Goal: Information Seeking & Learning: Learn about a topic

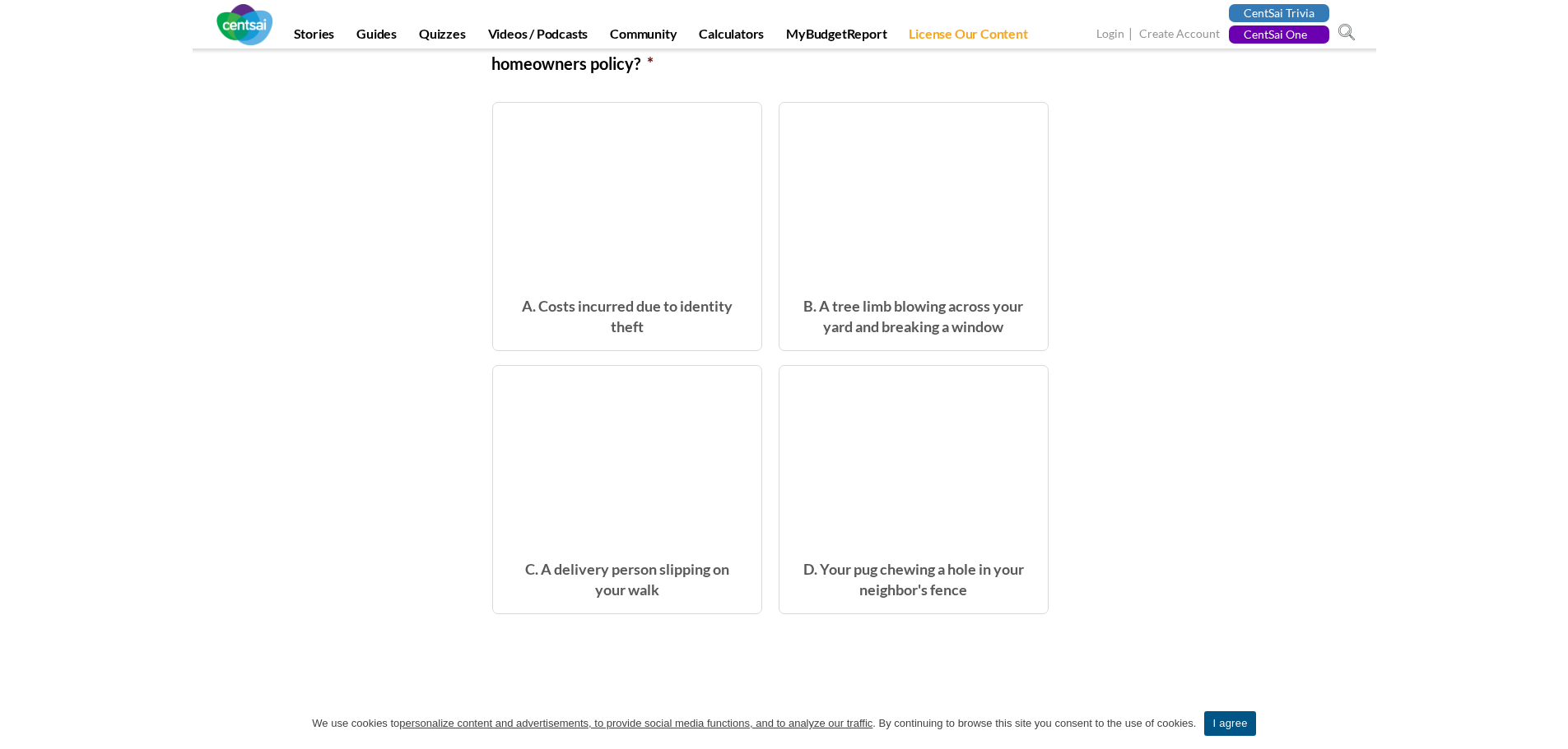
scroll to position [494, 0]
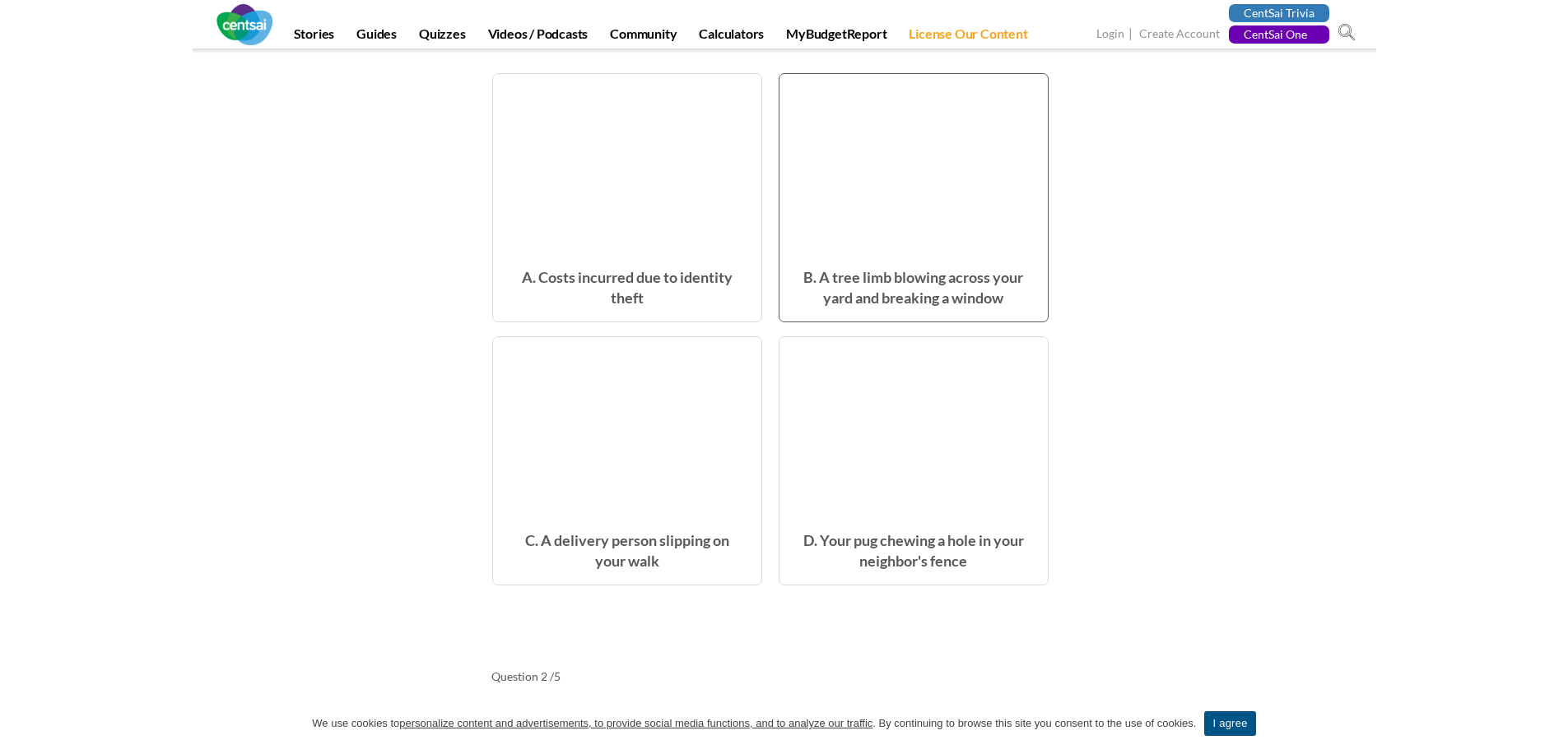
click at [931, 291] on span "B. A tree limb blowing across your yard and breaking a window" at bounding box center [913, 288] width 268 height 67
radio input "true"
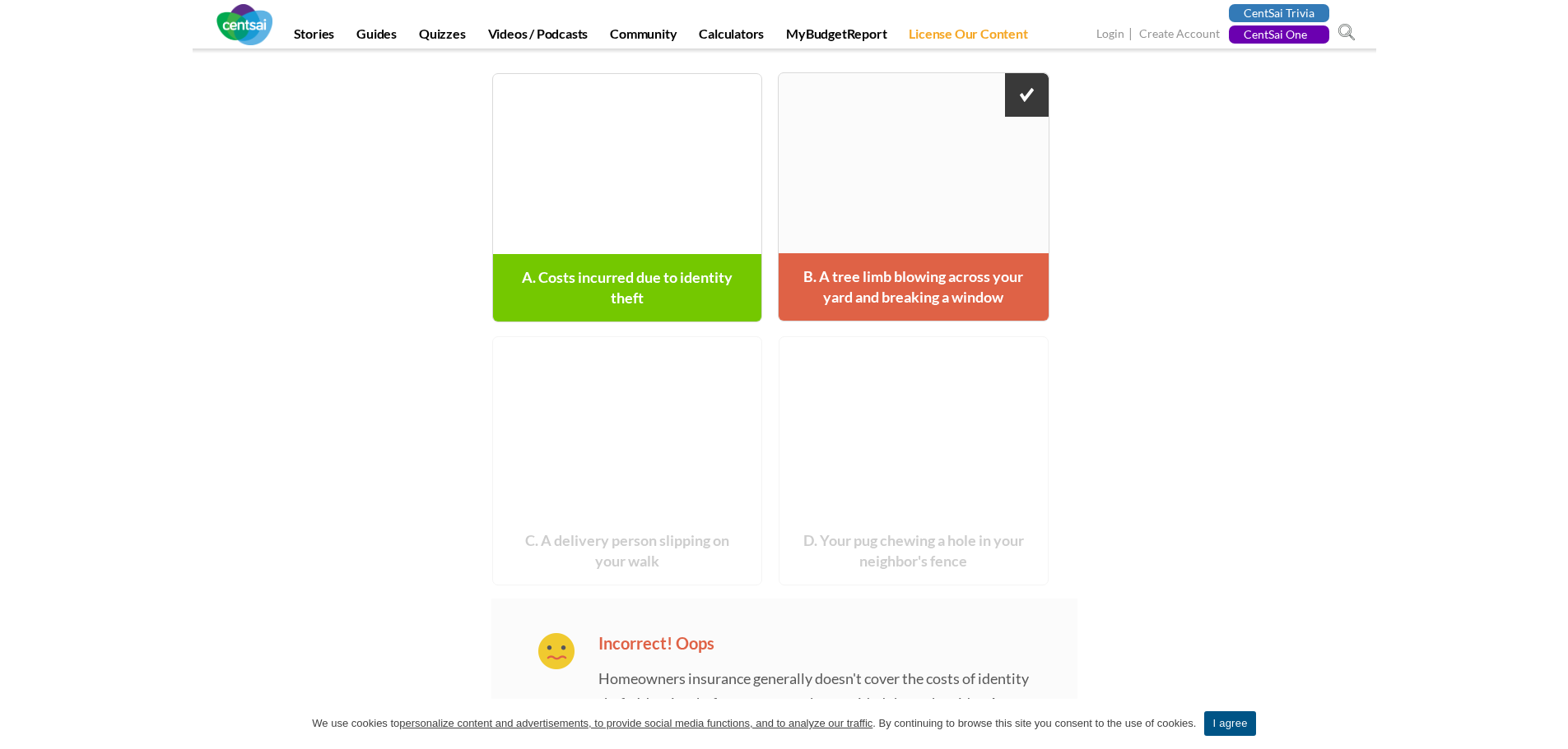
click at [694, 289] on span "A. Costs incurred due to identity theft" at bounding box center [626, 288] width 268 height 67
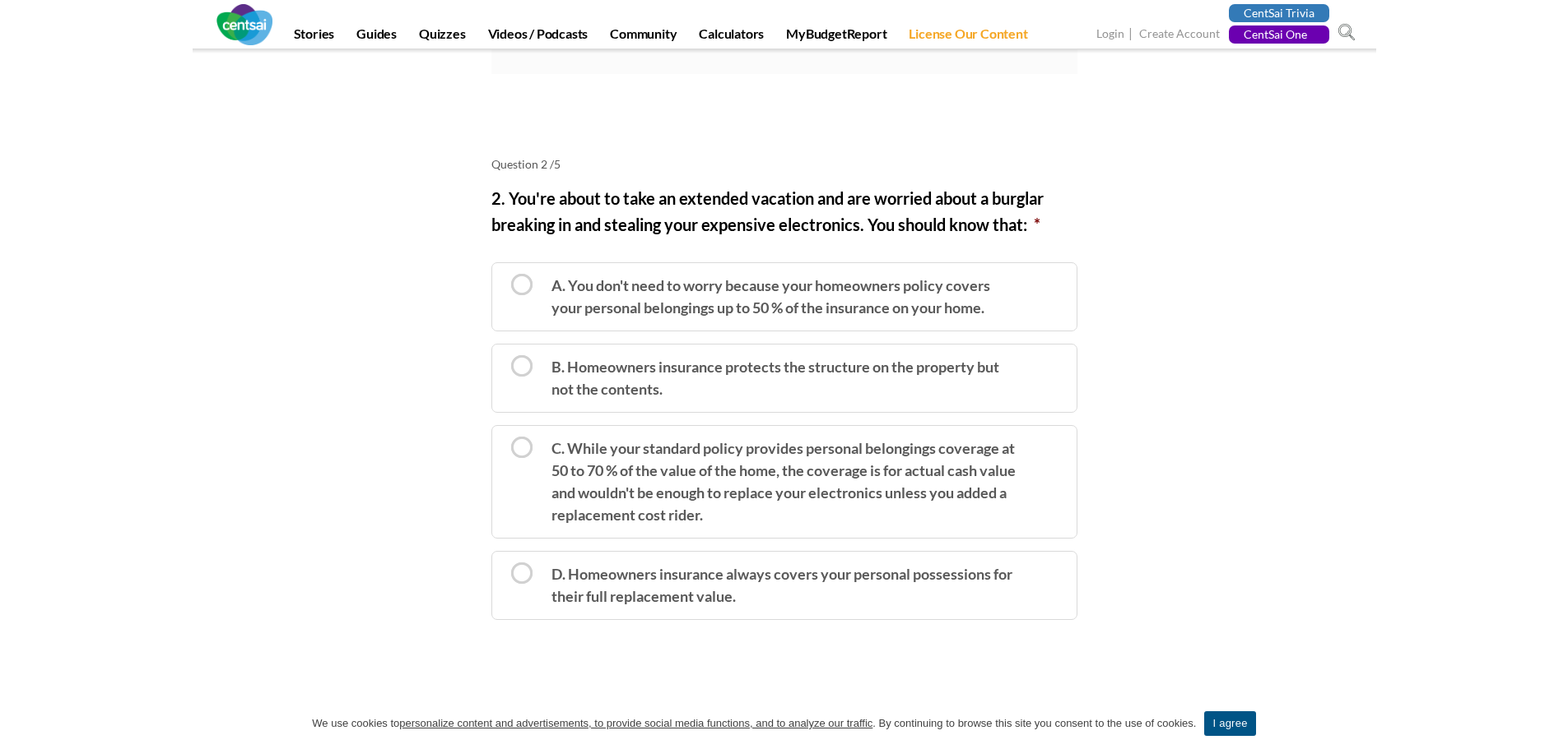
scroll to position [1317, 0]
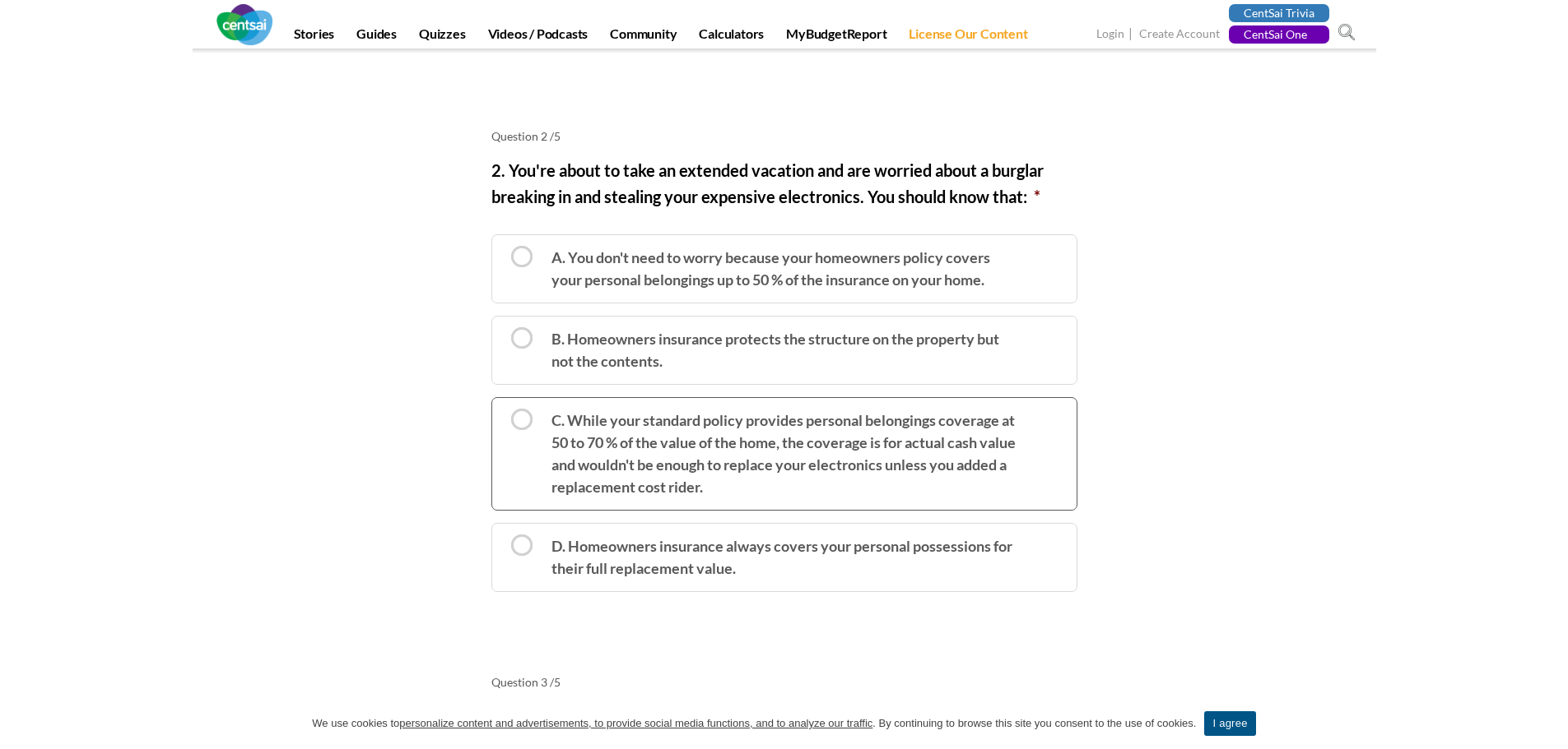
click at [795, 478] on label "C. While your standard policy provides personal belongings coverage at 50 to 70…" at bounding box center [784, 454] width 586 height 113
click at [502, 413] on input "C. While your standard policy provides personal belongings coverage at 50 to 70…" at bounding box center [497, 407] width 11 height 11
radio input "true"
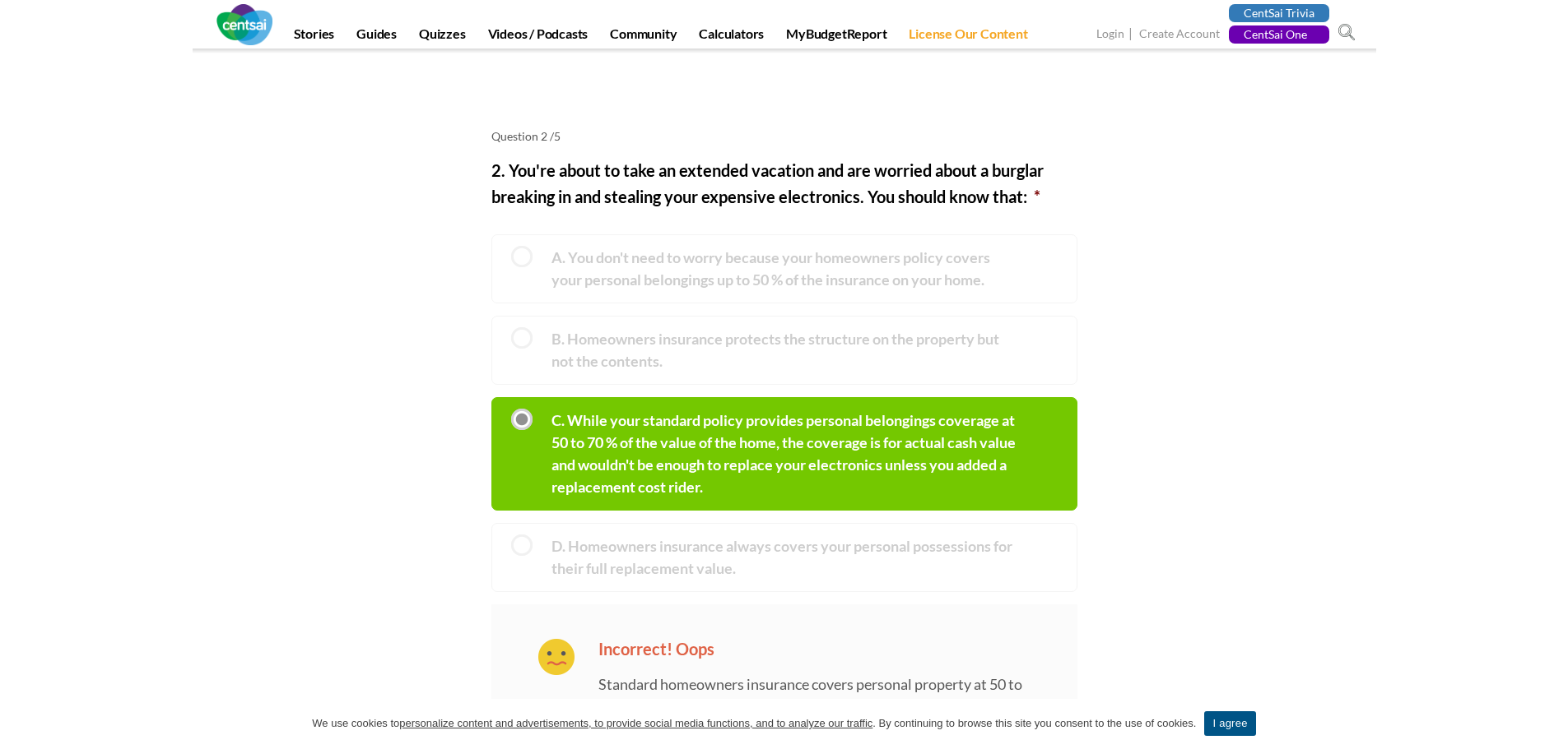
scroll to position [1398, 0]
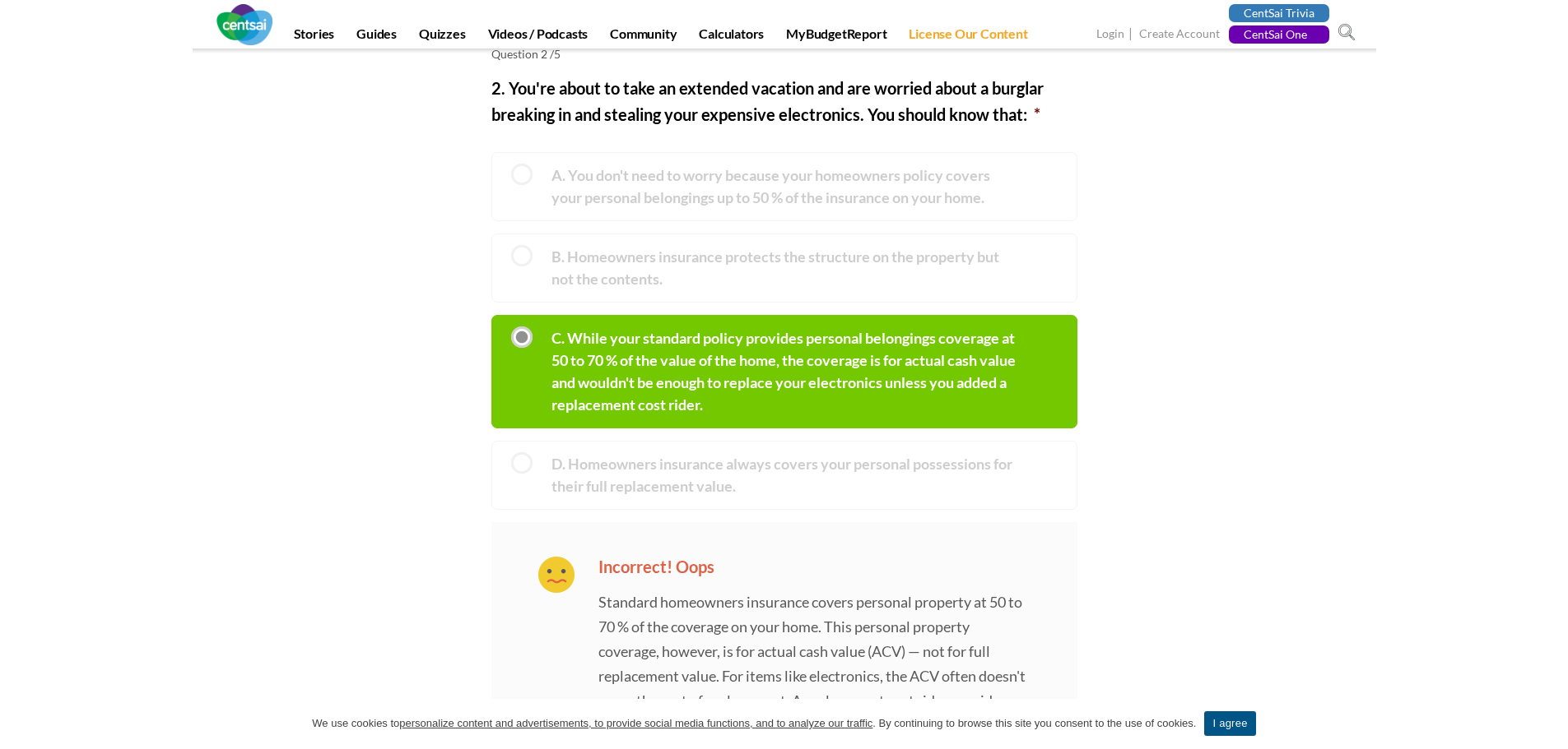
click at [613, 185] on label "A. You don't need to worry because your homeowners policy covers your personal …" at bounding box center [784, 186] width 586 height 69
click at [748, 481] on label "D. Homeowners insurance always covers your personal possessions for their full …" at bounding box center [784, 475] width 586 height 69
drag, startPoint x: 731, startPoint y: 325, endPoint x: 715, endPoint y: 223, distance: 103.2
click at [731, 325] on label "C. While your standard policy provides personal belongings coverage at 50 to 70…" at bounding box center [784, 372] width 586 height 113
click at [502, 325] on input "C. While your standard policy provides personal belongings coverage at 50 to 70…" at bounding box center [497, 325] width 11 height 11
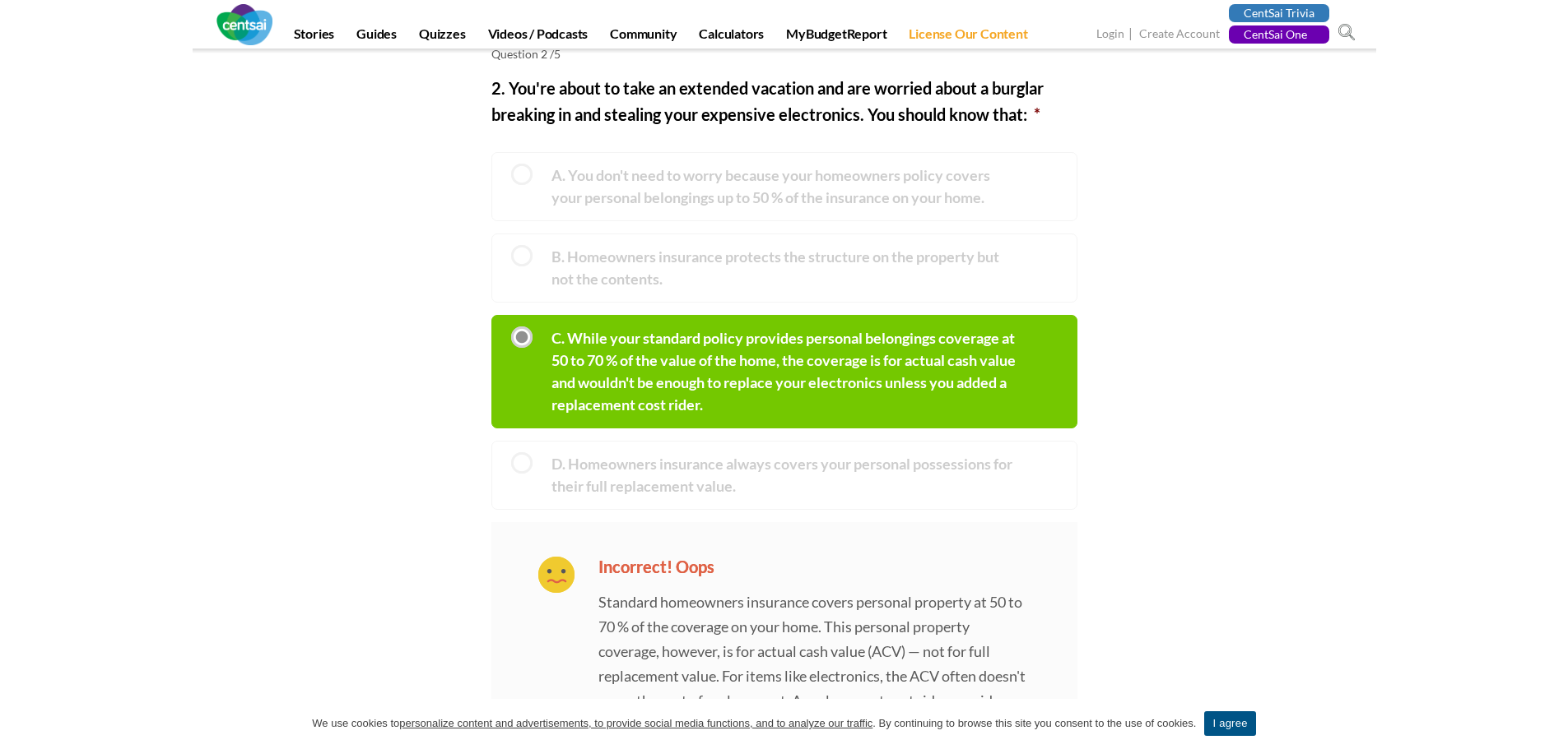
click at [715, 213] on label "A. You don't need to worry because your homeowners policy covers your personal …" at bounding box center [784, 186] width 586 height 69
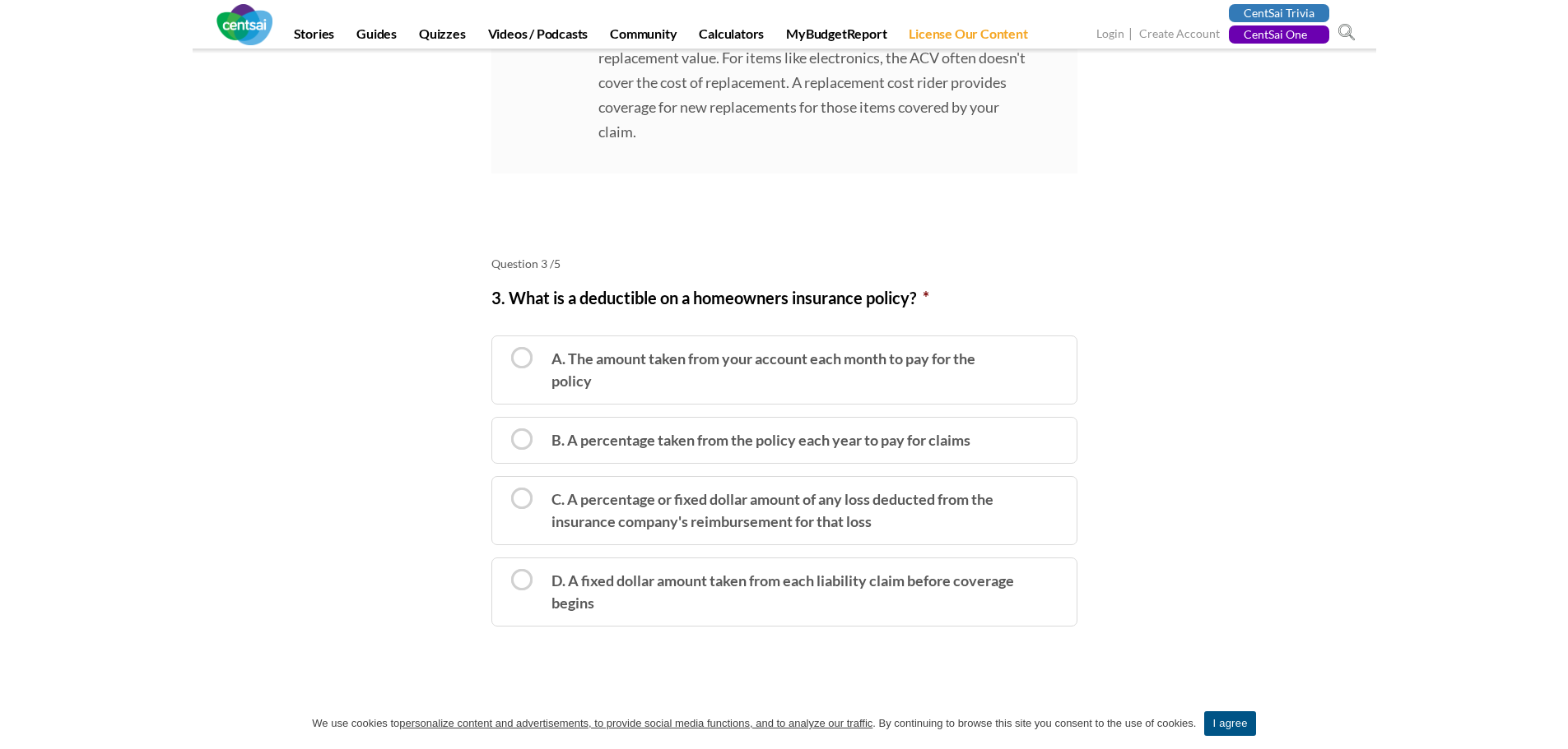
scroll to position [2057, 0]
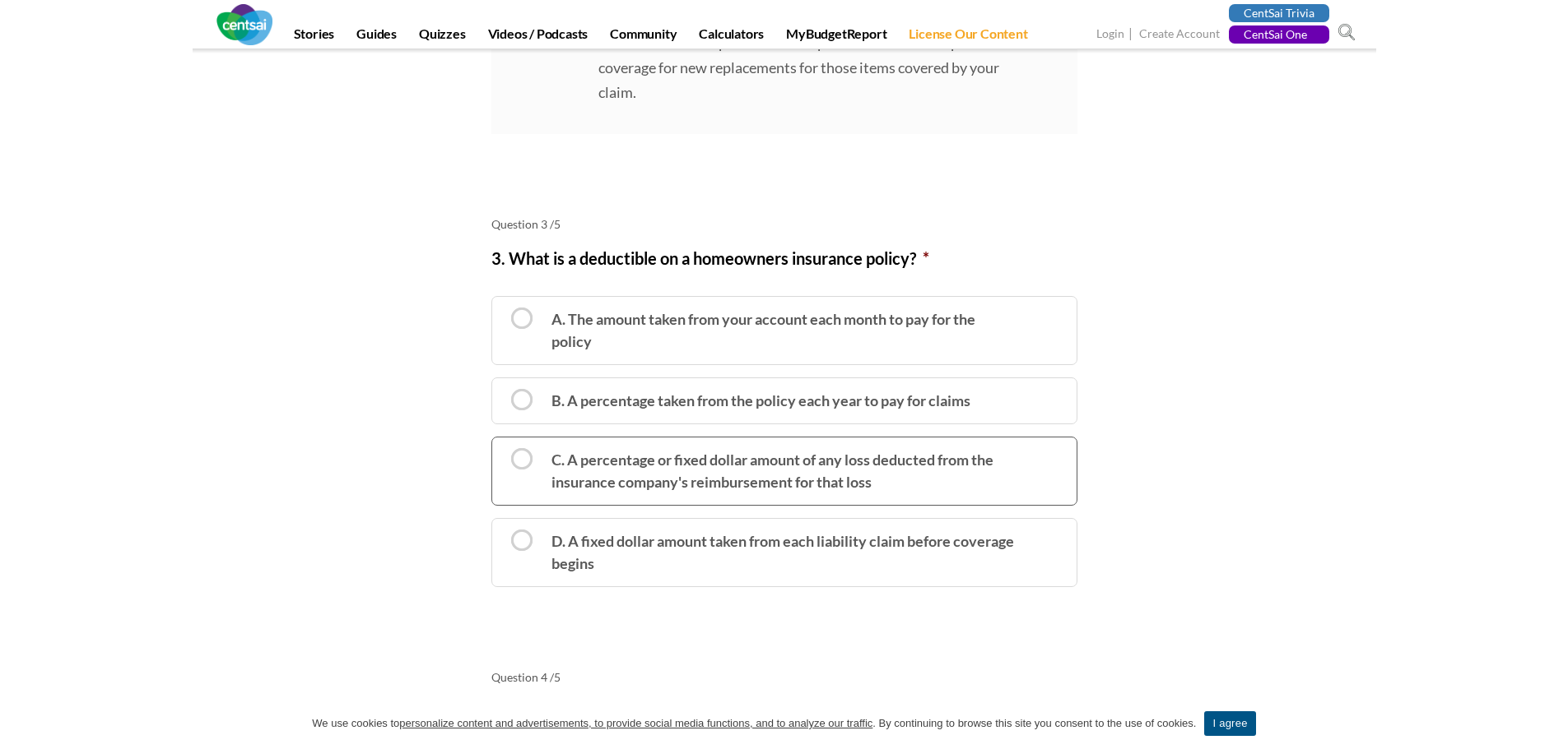
click at [738, 453] on label "C. A percentage or fixed dollar amount of any loss deducted from the insurance …" at bounding box center [784, 471] width 586 height 69
click at [502, 452] on input "C. A percentage or fixed dollar amount of any loss deducted from the insurance …" at bounding box center [497, 447] width 11 height 11
radio input "true"
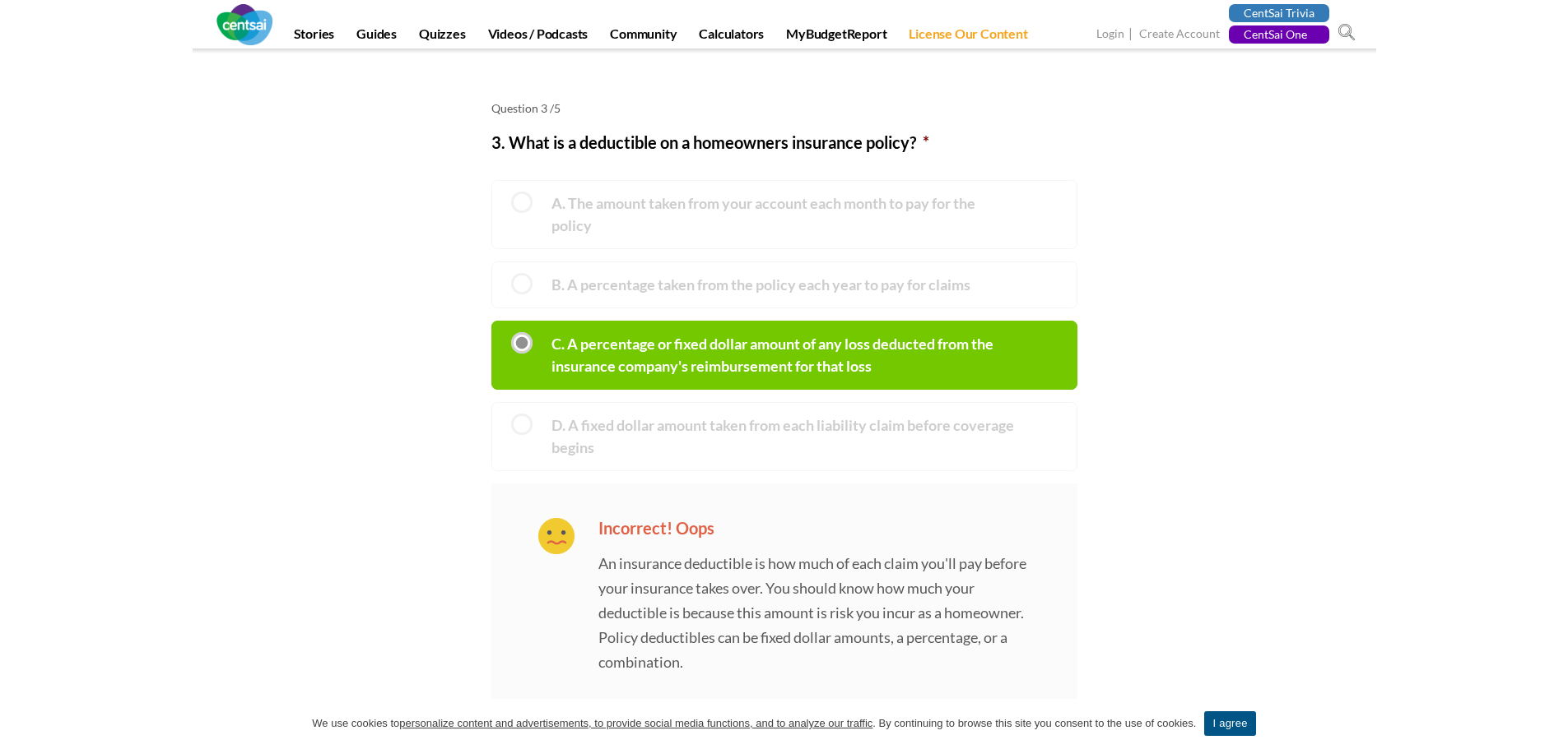
scroll to position [2221, 0]
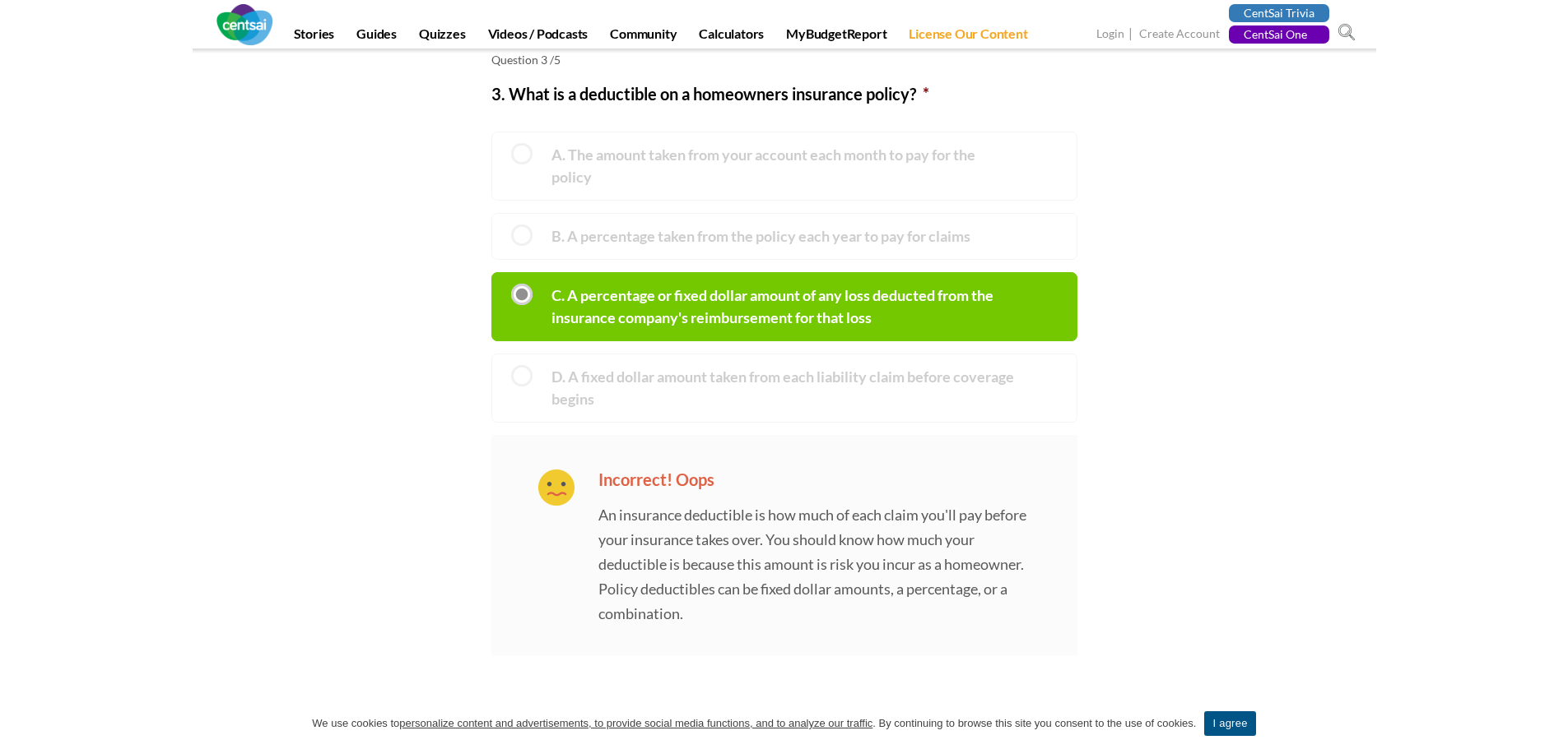
click at [577, 381] on label "D. A fixed dollar amount taken from each liability claim before coverage begins" at bounding box center [784, 388] width 586 height 69
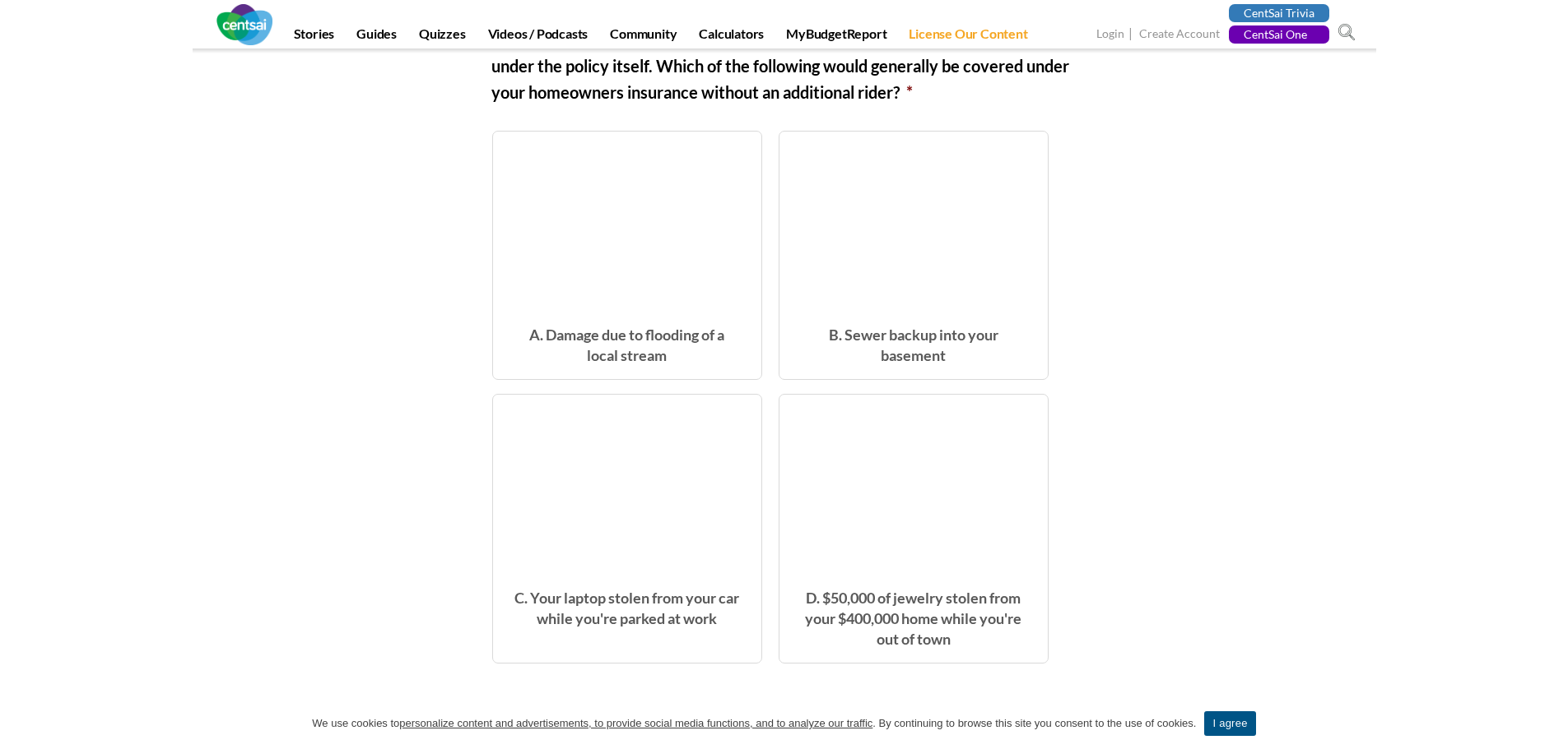
scroll to position [3044, 0]
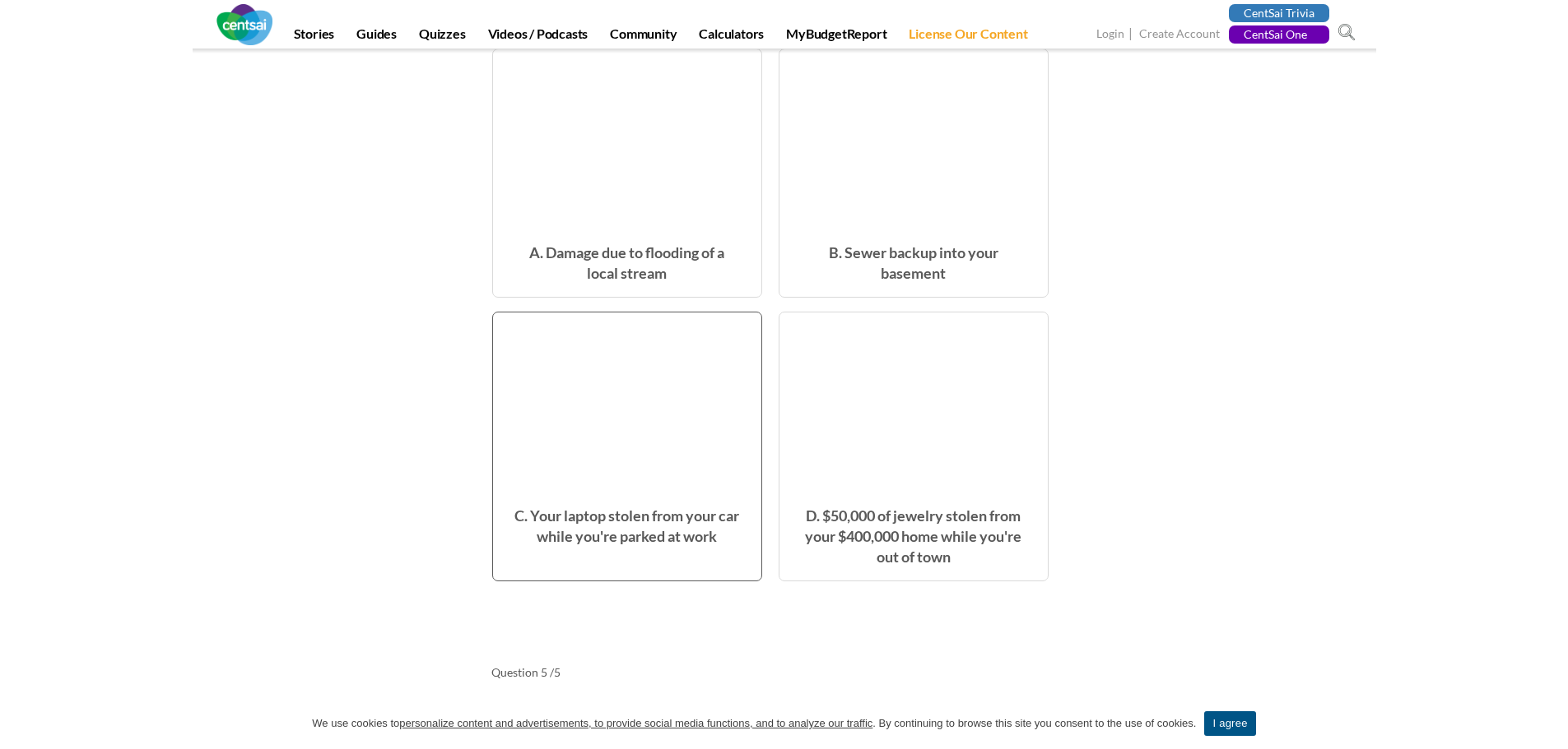
click at [585, 398] on span at bounding box center [627, 415] width 124 height 124
radio input "true"
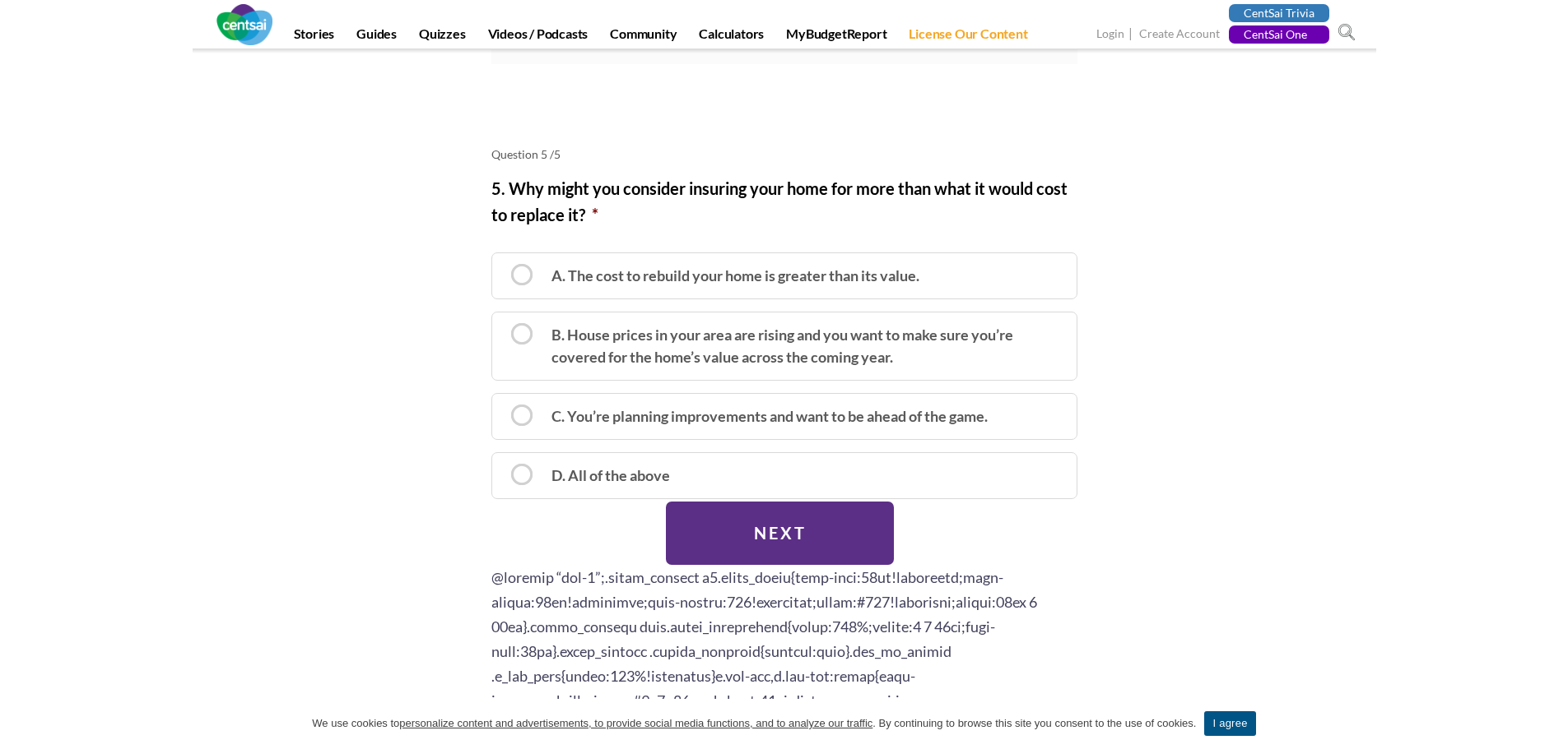
scroll to position [3866, 0]
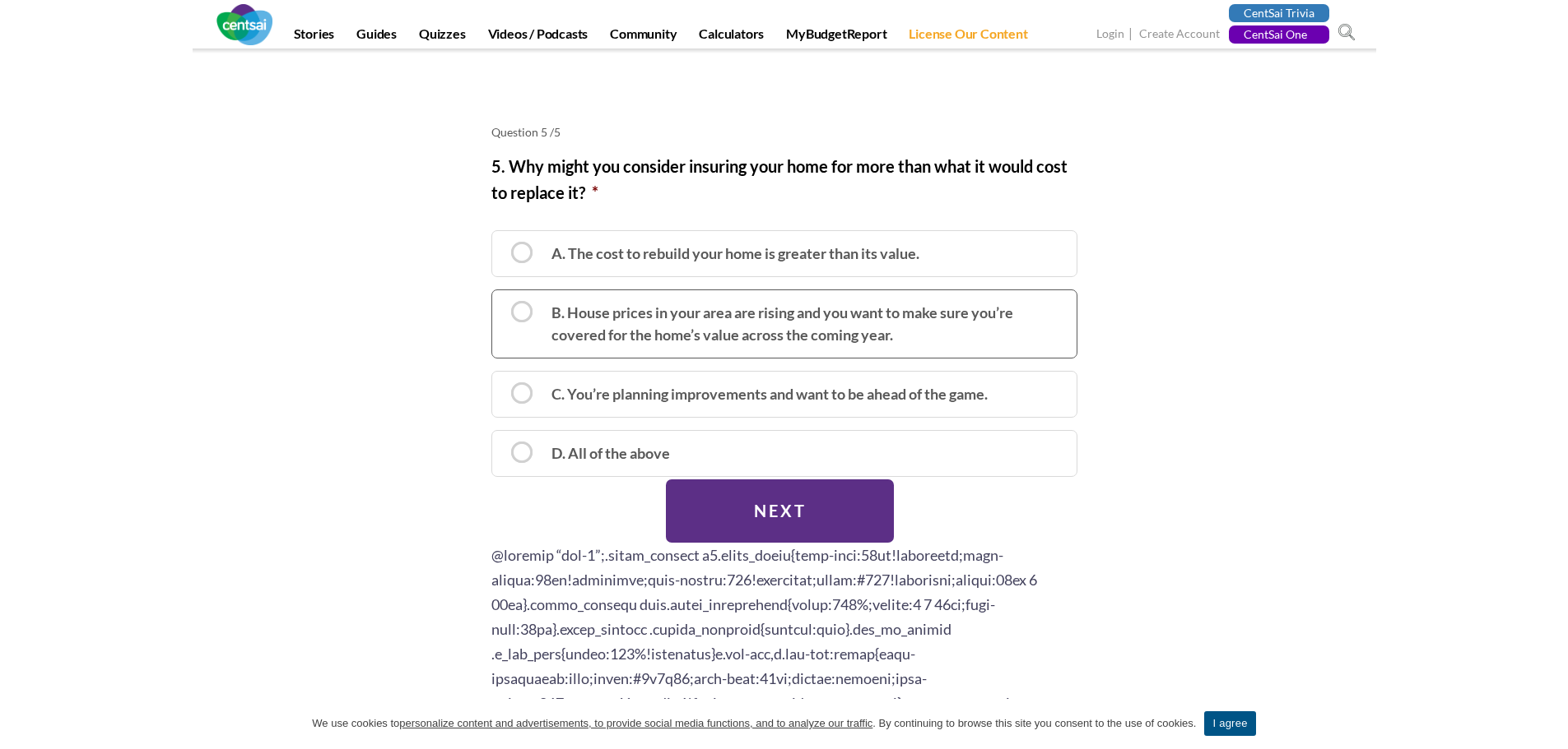
click at [555, 326] on label "B. House prices in your area are rising and you want to make sure you’re covere…" at bounding box center [784, 325] width 586 height 69
click at [502, 305] on input "B. House prices in your area are rising and you want to make sure you’re covere…" at bounding box center [497, 300] width 11 height 11
radio input "true"
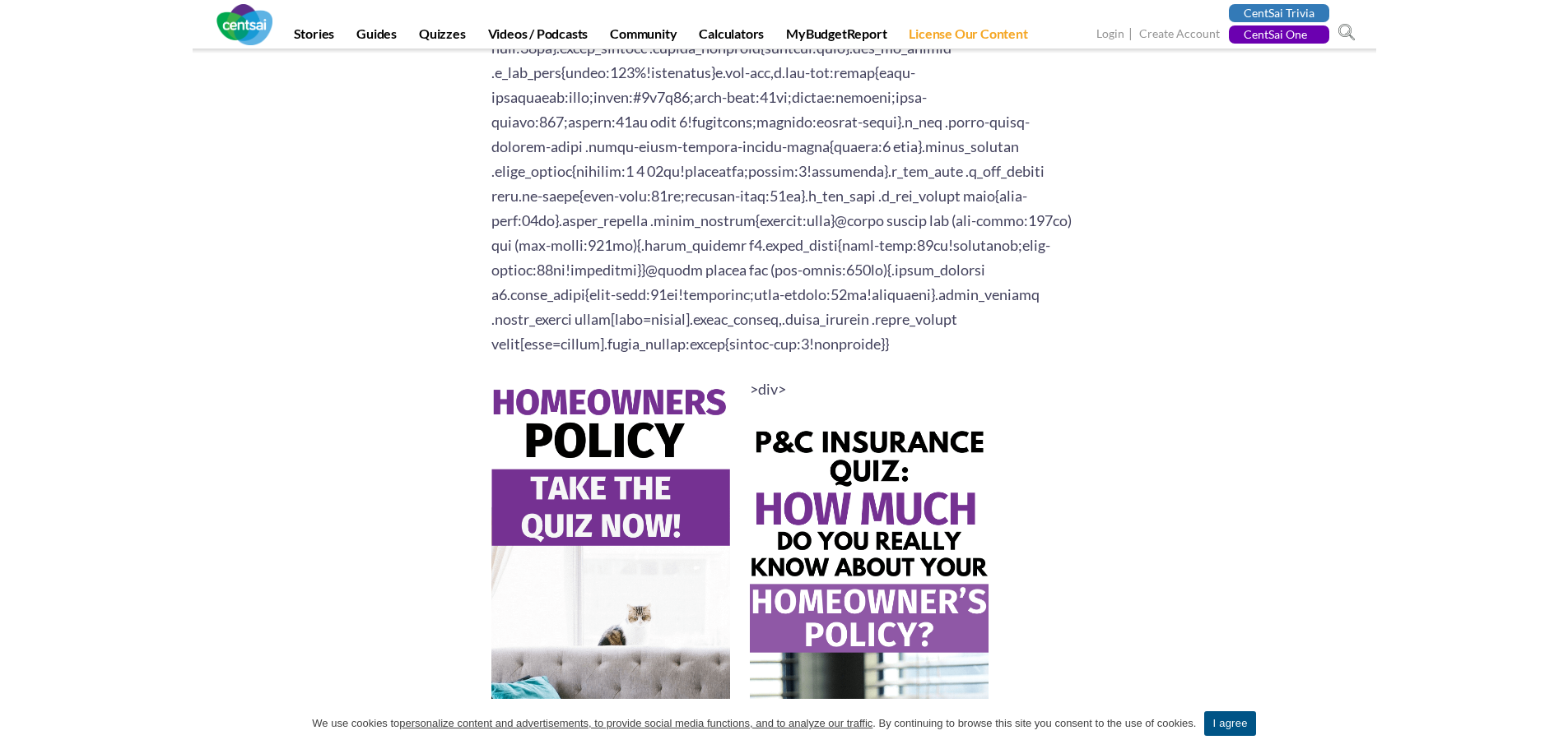
scroll to position [4853, 0]
